Goal: Transaction & Acquisition: Subscribe to service/newsletter

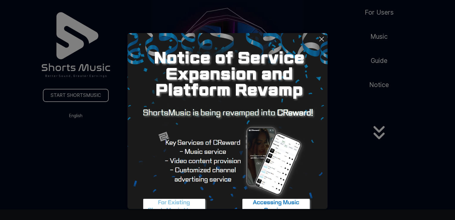
scroll to position [24, 0]
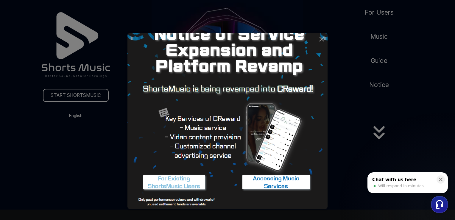
click at [322, 41] on icon at bounding box center [321, 38] width 7 height 7
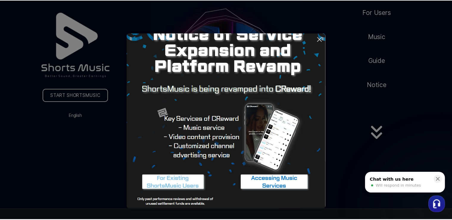
scroll to position [60, 0]
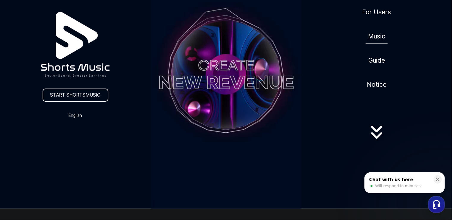
click at [372, 35] on link "Music" at bounding box center [377, 36] width 22 height 15
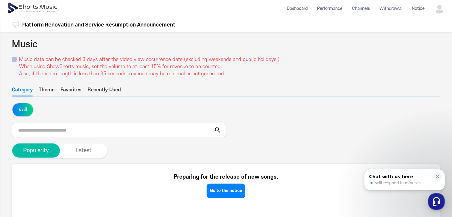
drag, startPoint x: 19, startPoint y: 63, endPoint x: 256, endPoint y: 52, distance: 237.2
click at [256, 52] on div "Music Music data can be checked 3 days after the video view occurrence date.(ex…" at bounding box center [226, 58] width 428 height 40
drag, startPoint x: 256, startPoint y: 52, endPoint x: 289, endPoint y: 76, distance: 40.7
click at [289, 76] on div "Music Music data can be checked 3 days after the video view occurrence date.(ex…" at bounding box center [226, 58] width 428 height 40
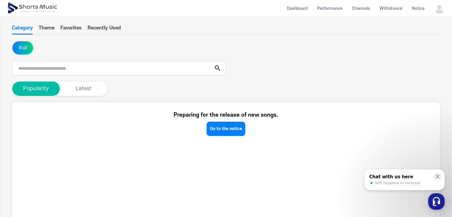
scroll to position [60, 0]
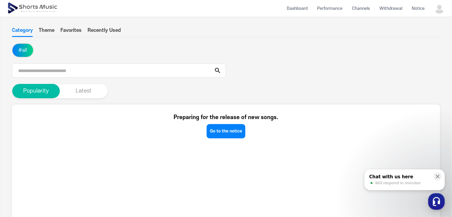
click at [66, 93] on button "Latest" at bounding box center [84, 91] width 48 height 14
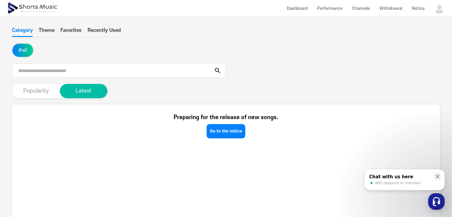
click at [41, 96] on button "Popularity" at bounding box center [36, 91] width 48 height 14
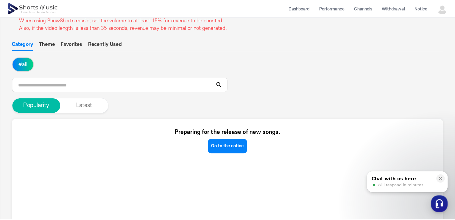
scroll to position [0, 0]
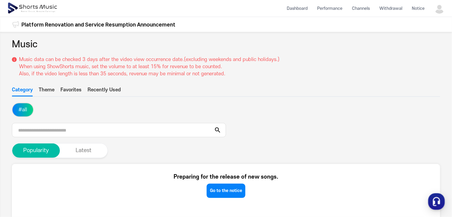
click at [51, 90] on button "Theme" at bounding box center [47, 91] width 16 height 10
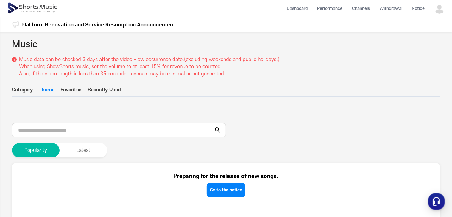
click at [69, 91] on button "Favorites" at bounding box center [70, 91] width 21 height 10
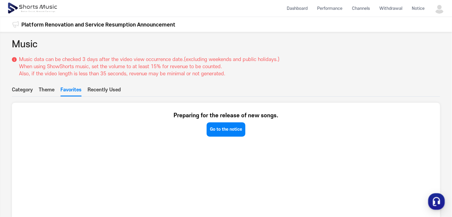
click at [98, 87] on button "Recently Used" at bounding box center [104, 91] width 33 height 10
click at [23, 89] on button "Category" at bounding box center [22, 91] width 21 height 10
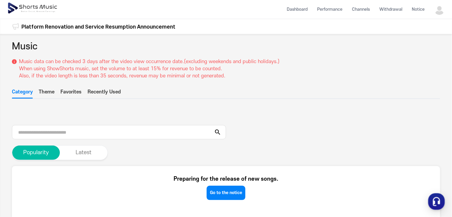
click at [16, 9] on img at bounding box center [33, 8] width 52 height 17
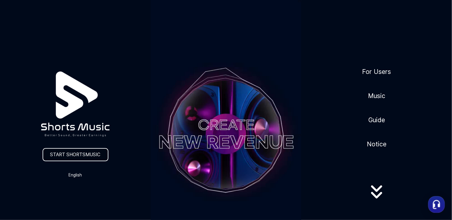
click at [88, 156] on link "START SHORTSMUSIC" at bounding box center [76, 154] width 66 height 13
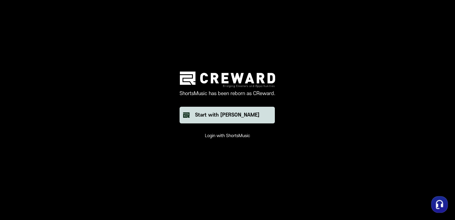
click at [246, 120] on button "Start with [PERSON_NAME]" at bounding box center [227, 115] width 95 height 17
